Goal: Contribute content

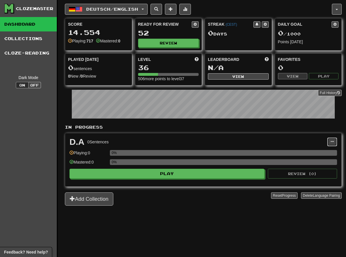
click at [332, 142] on span at bounding box center [332, 141] width 3 height 3
click at [0, 0] on span "Add Sentences" at bounding box center [0, 0] width 0 height 0
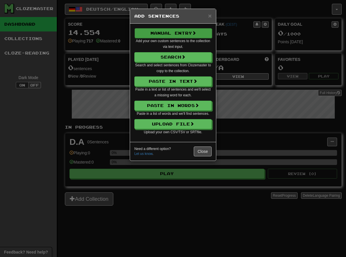
click at [173, 33] on button "Manual Entry" at bounding box center [173, 33] width 77 height 10
